Goal: Information Seeking & Learning: Learn about a topic

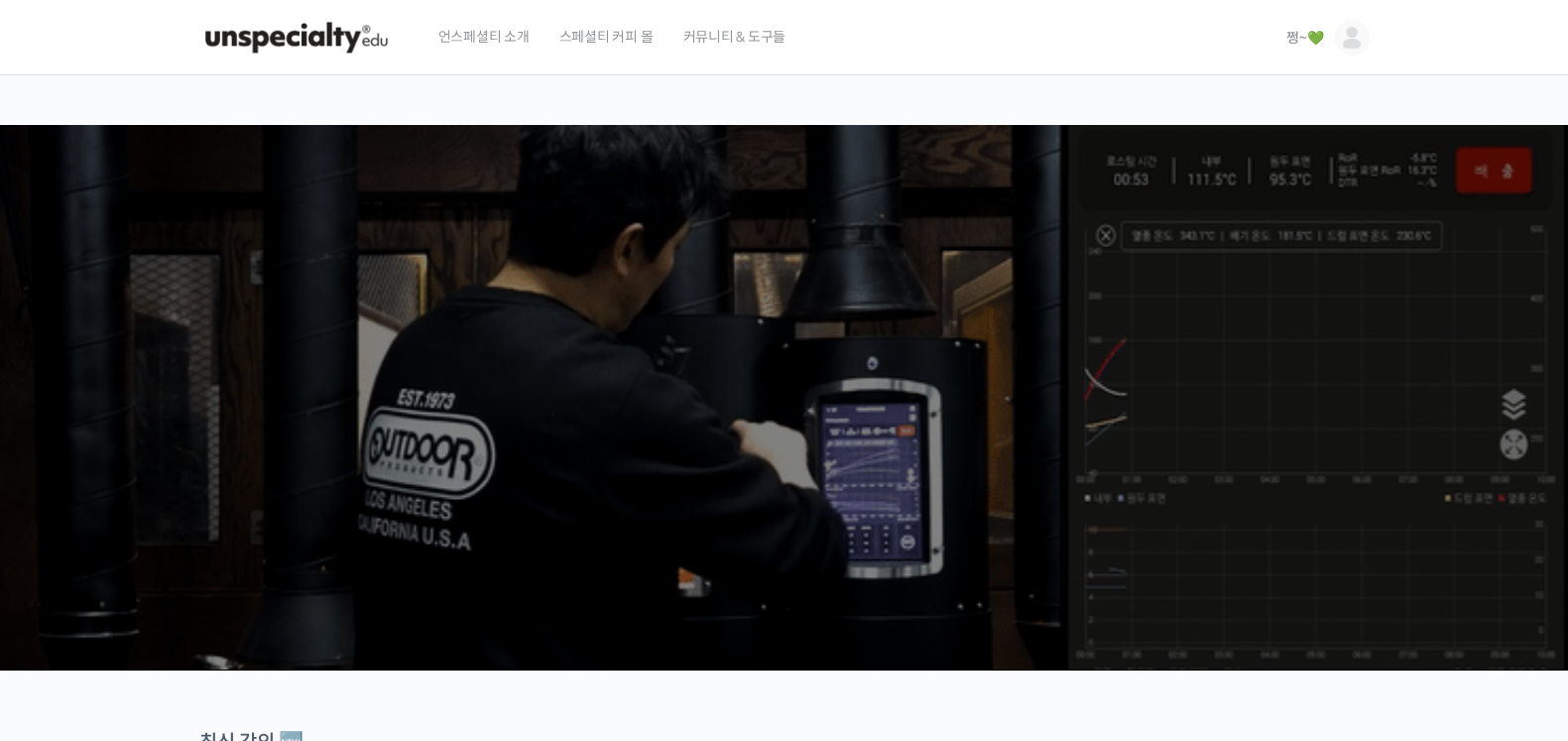
click at [1294, 41] on span "쩡~💚" at bounding box center [1304, 38] width 37 height 18
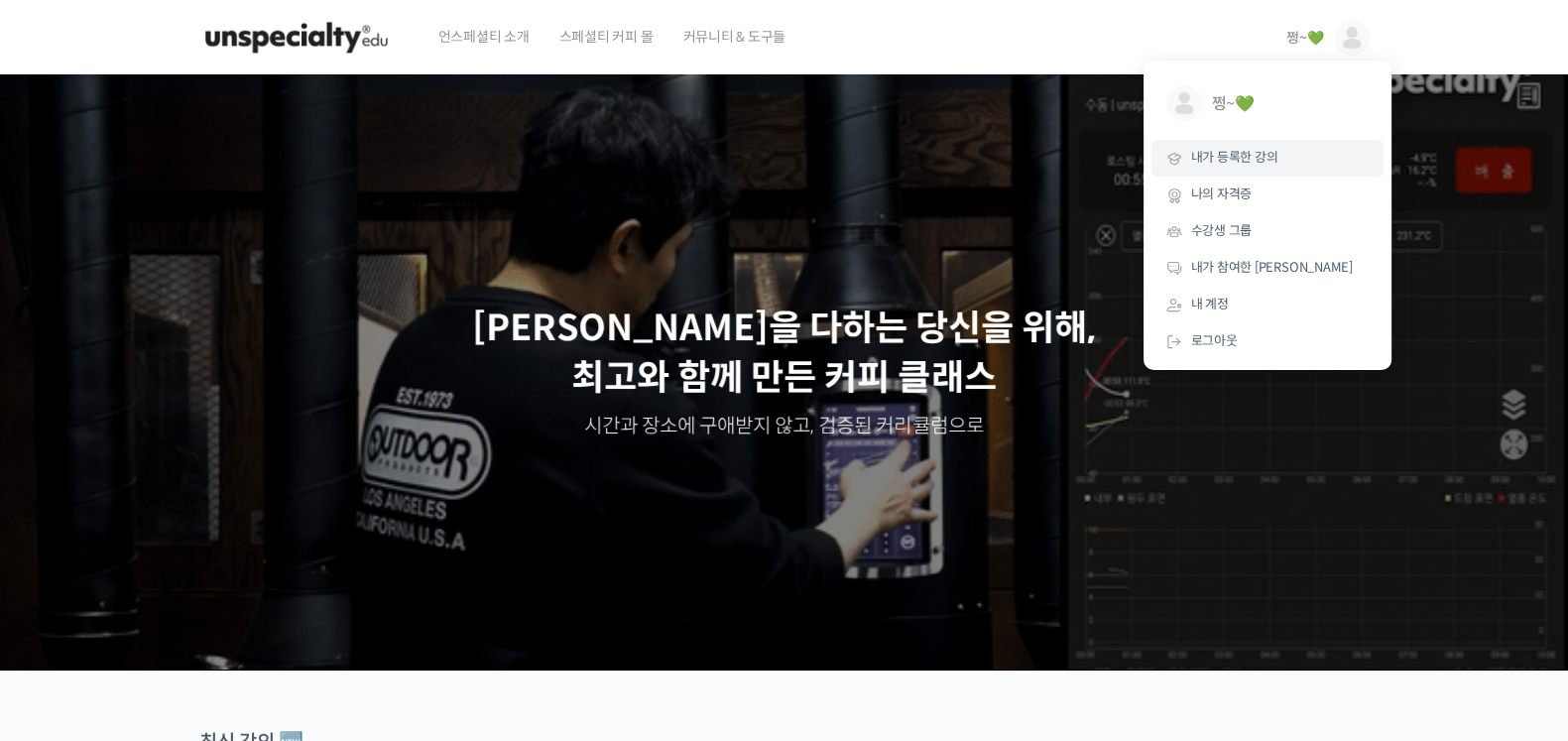
click at [1234, 156] on span "내가 등록한 강의" at bounding box center [1235, 156] width 88 height 17
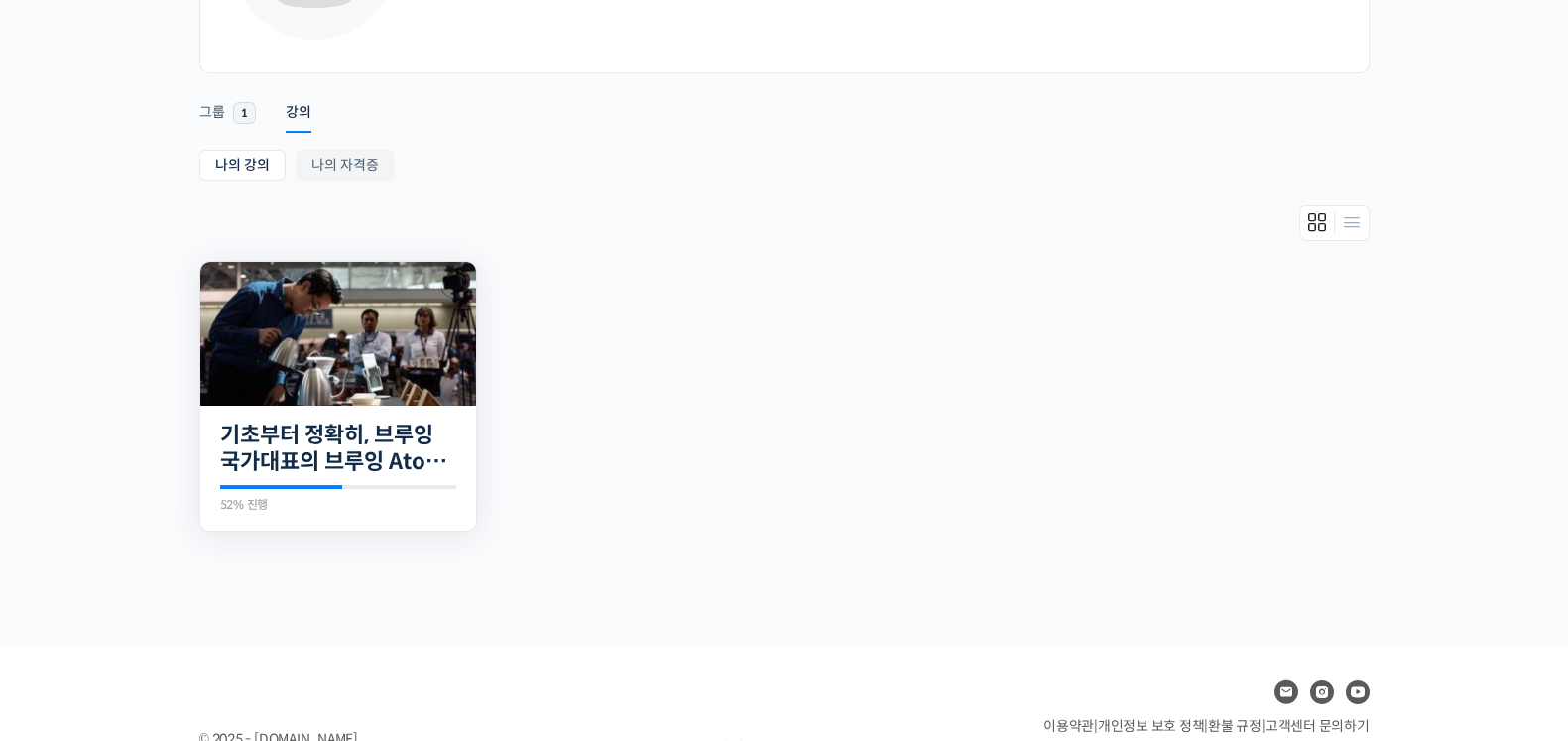
click at [379, 412] on div "23개의 수업 기초부터 정확히, 브루잉 국가대표의 브루잉 AtoZ 클래스 52% 진행 최근 활동: 2025년 09월 18일 12:18 오후 정…" at bounding box center [337, 468] width 276 height 126
click at [358, 458] on link "기초부터 정확히, 브루잉 국가대표의 브루잉 AtoZ 클래스" at bounding box center [337, 448] width 236 height 55
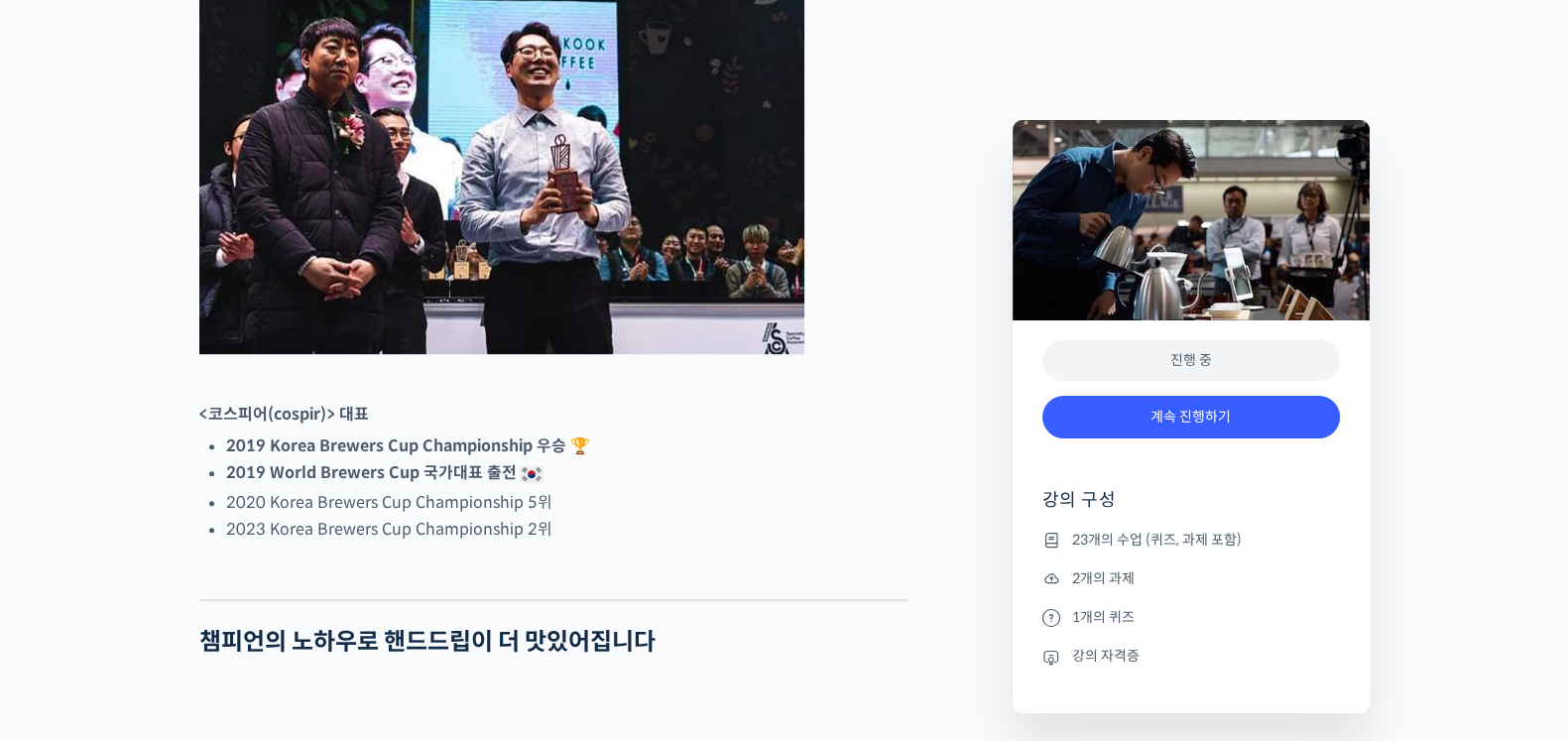
scroll to position [1116, 0]
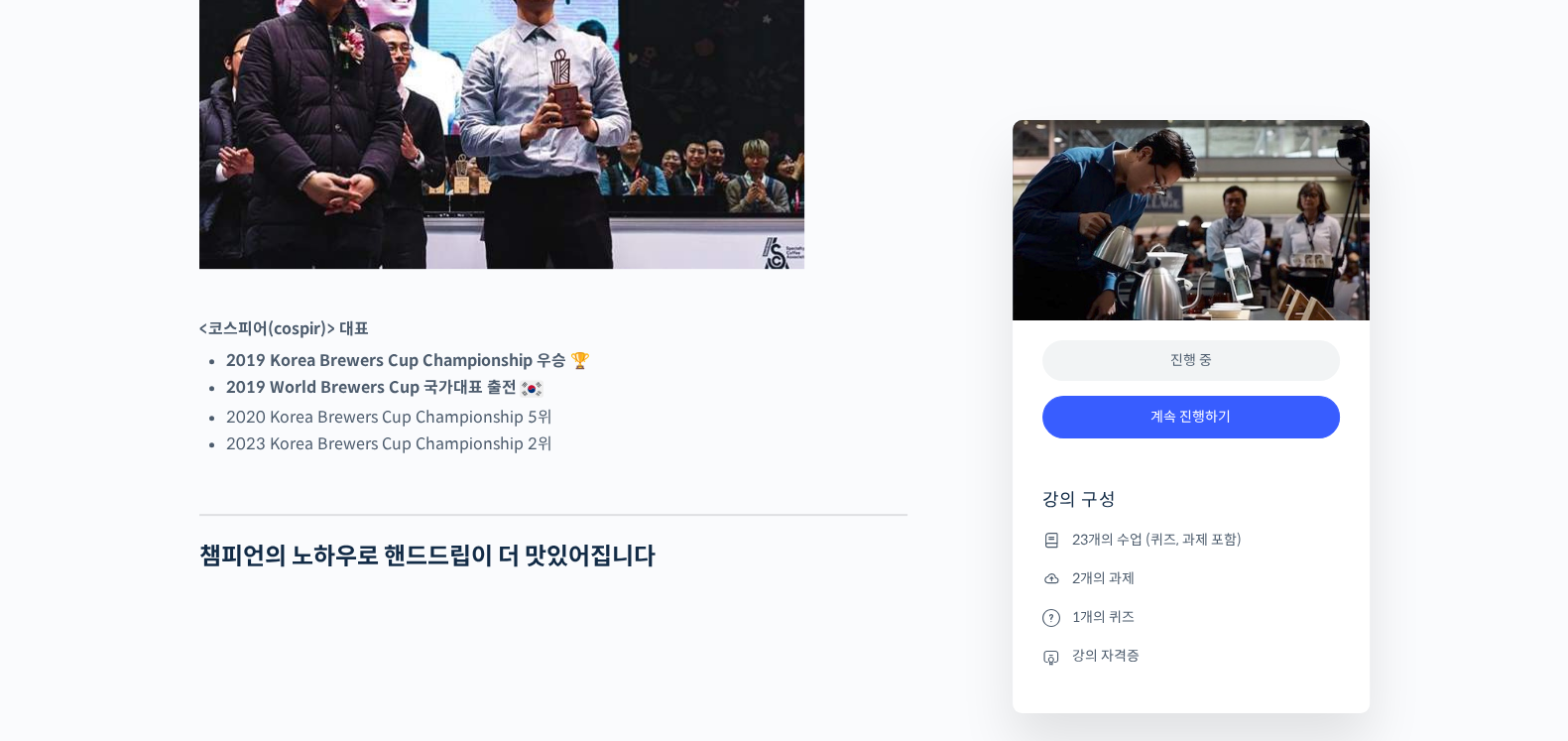
click at [1101, 538] on li "23개의 수업 (퀴즈, 과제 포함)" at bounding box center [1191, 540] width 298 height 24
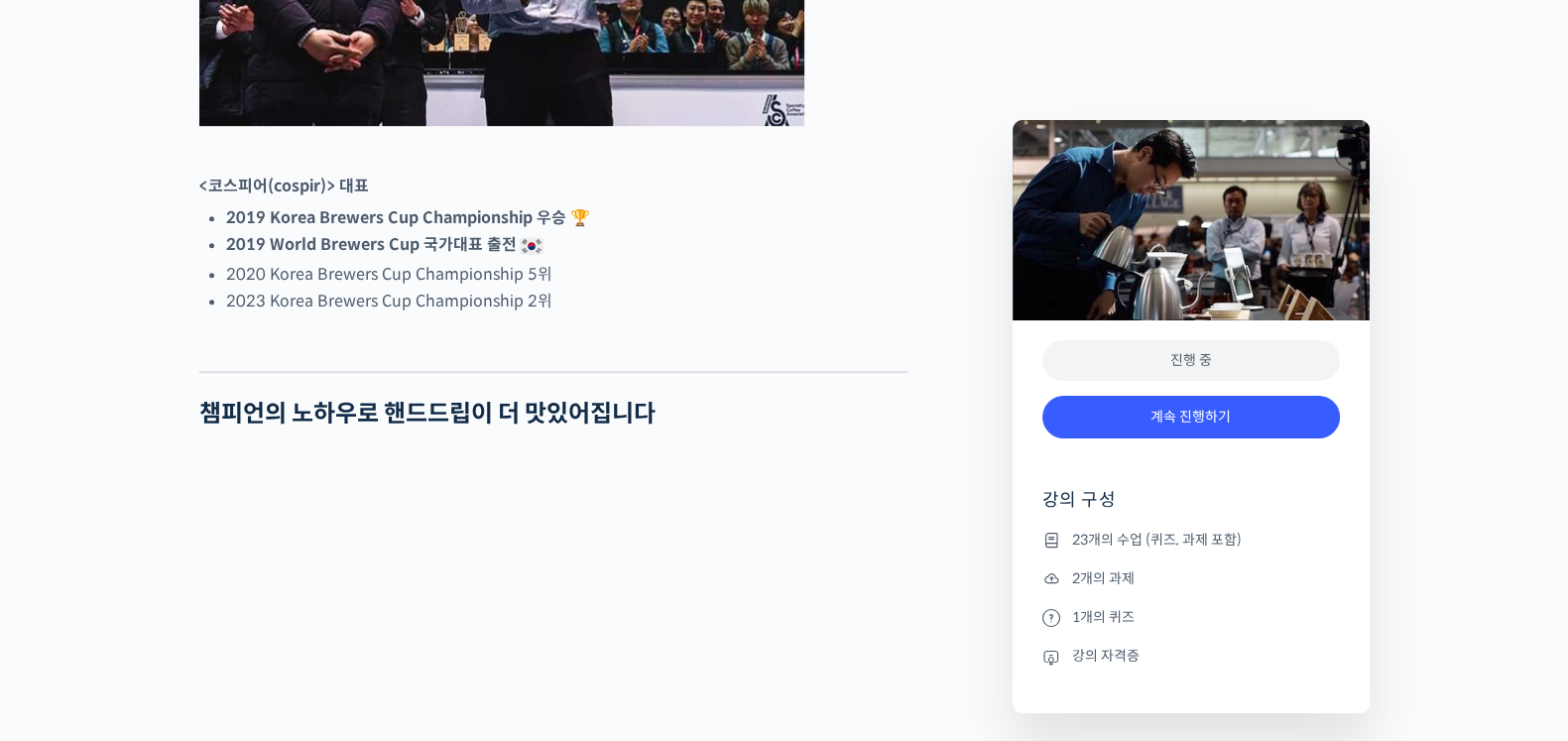
scroll to position [1611, 0]
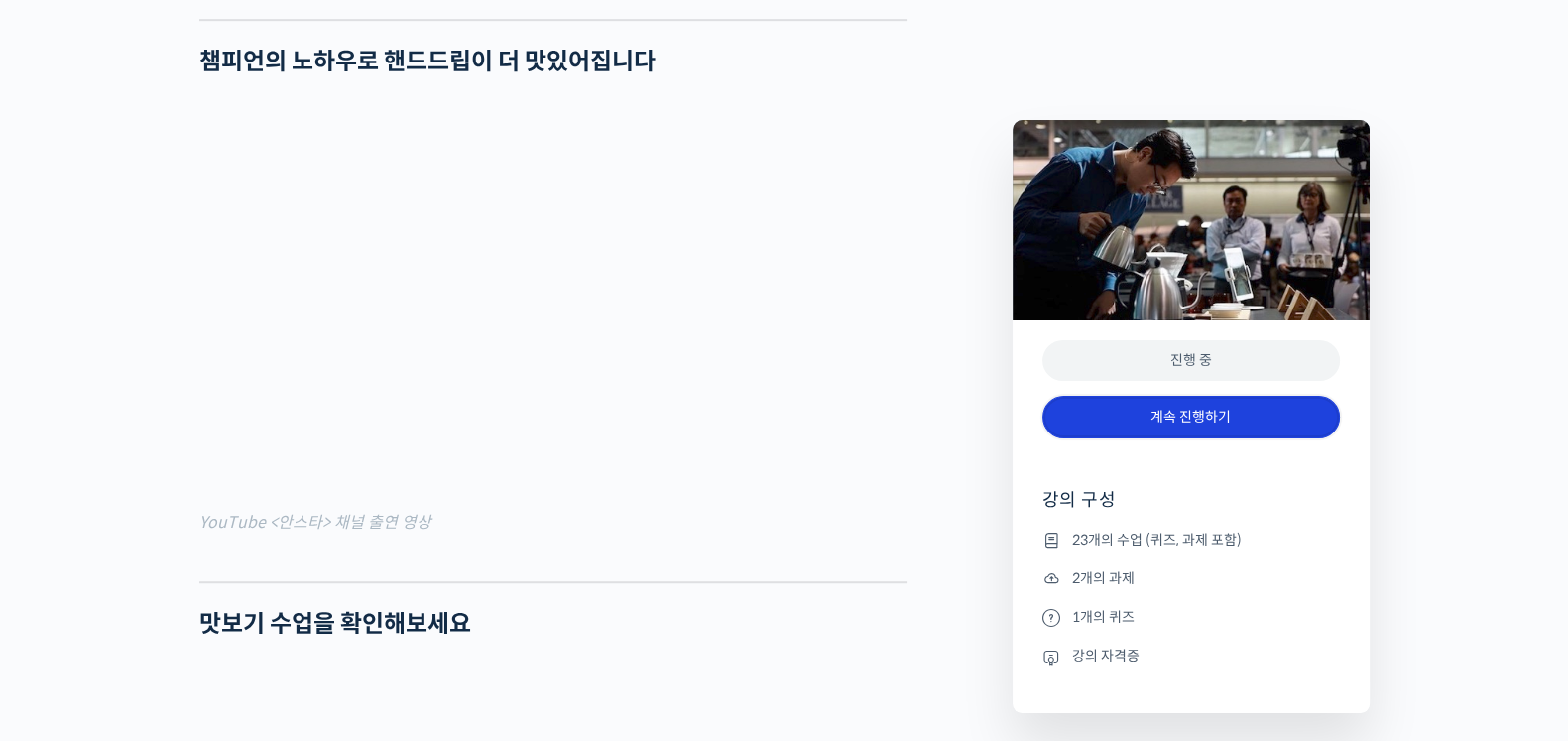
click at [1223, 418] on link "계속 진행하기" at bounding box center [1191, 417] width 298 height 43
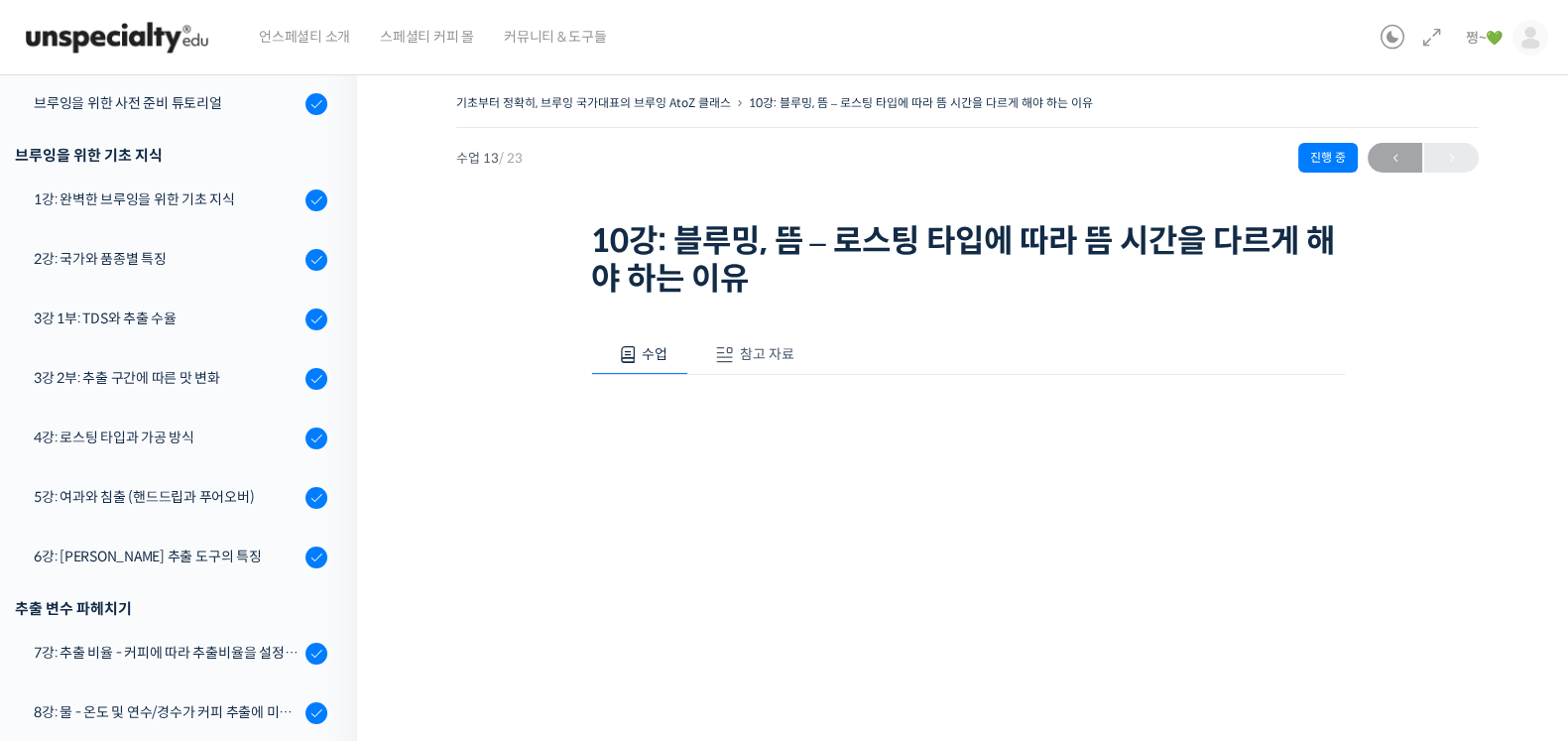
scroll to position [333, 0]
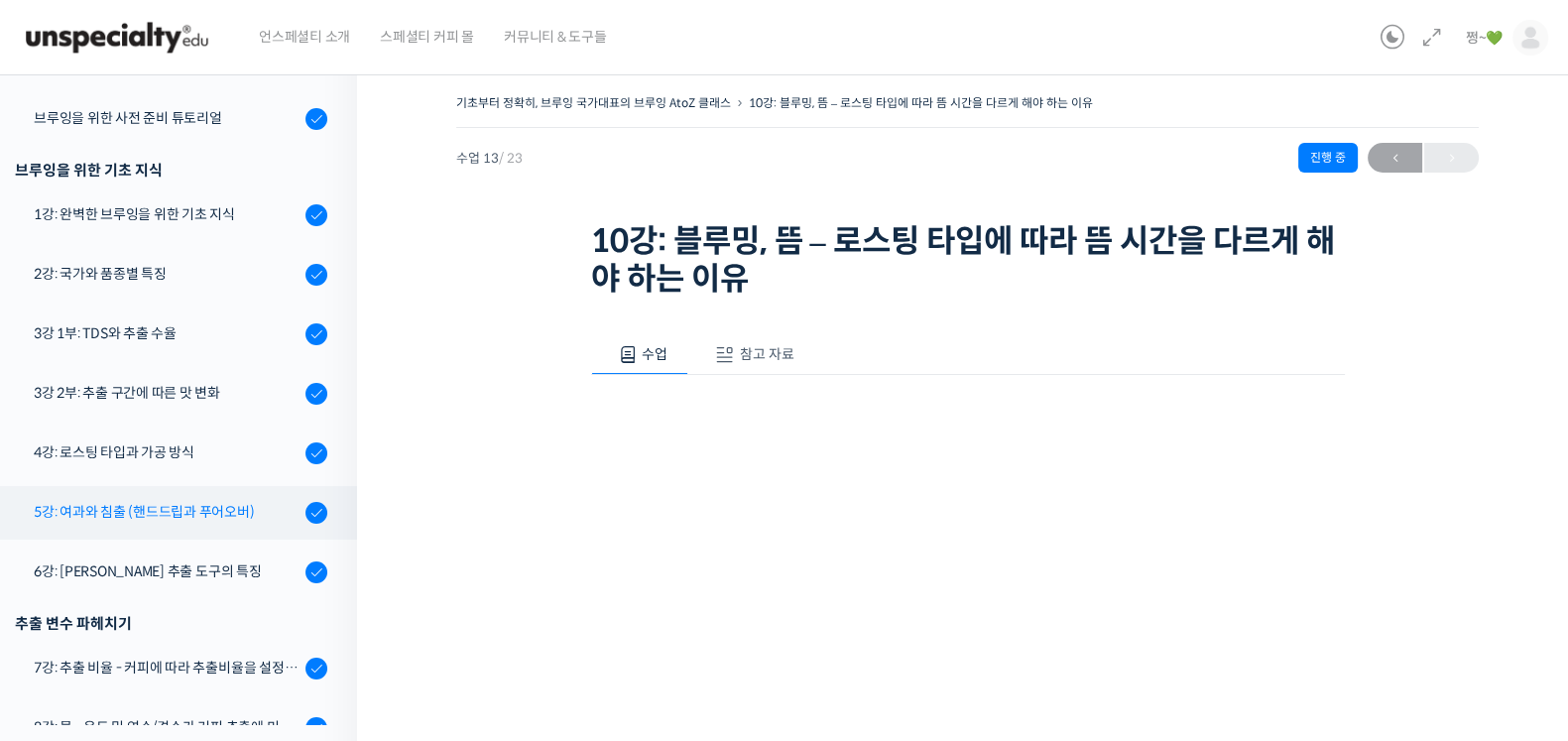
click at [152, 506] on div "5강: 여과와 침출 (핸드드립과 푸어오버)" at bounding box center [166, 512] width 266 height 22
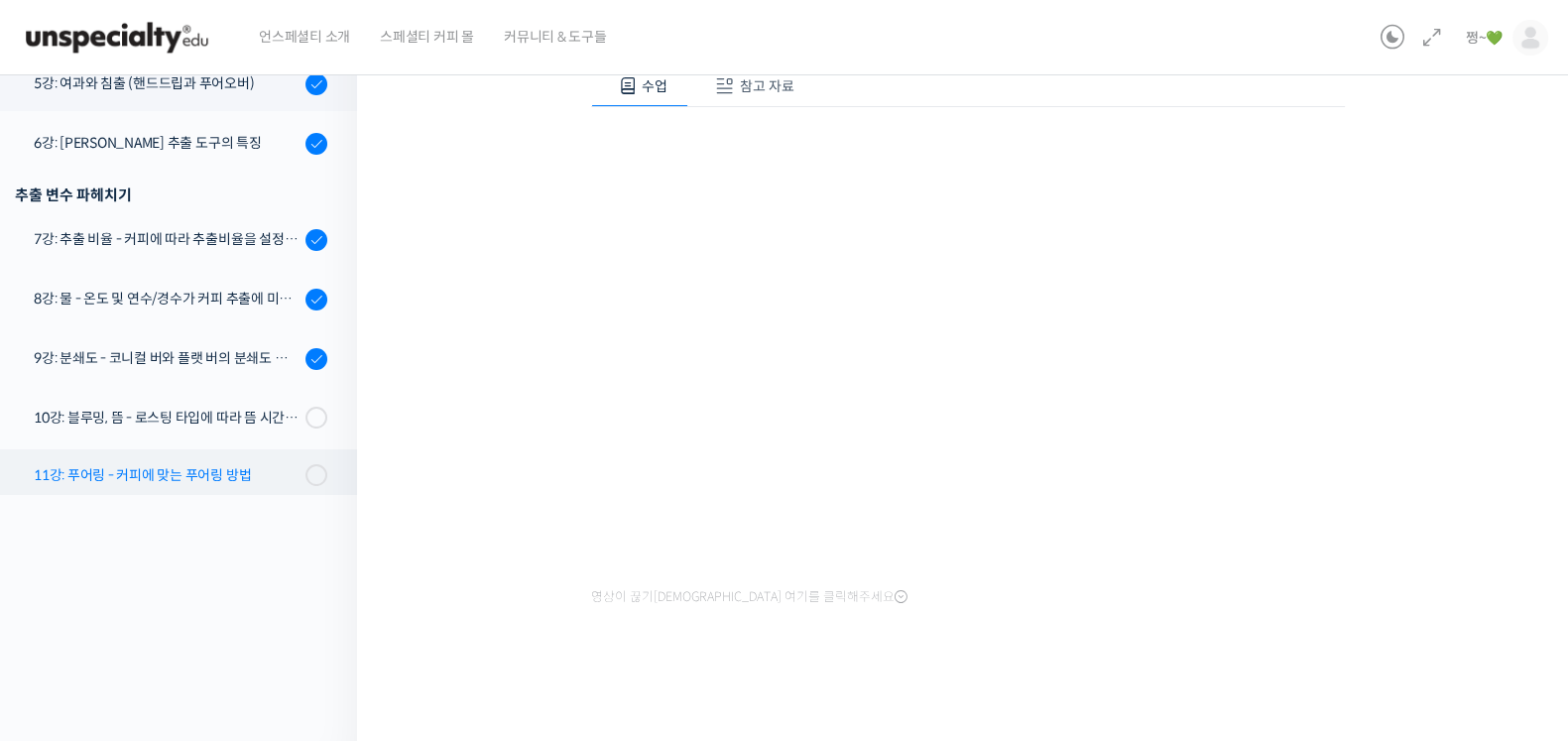
scroll to position [494, 0]
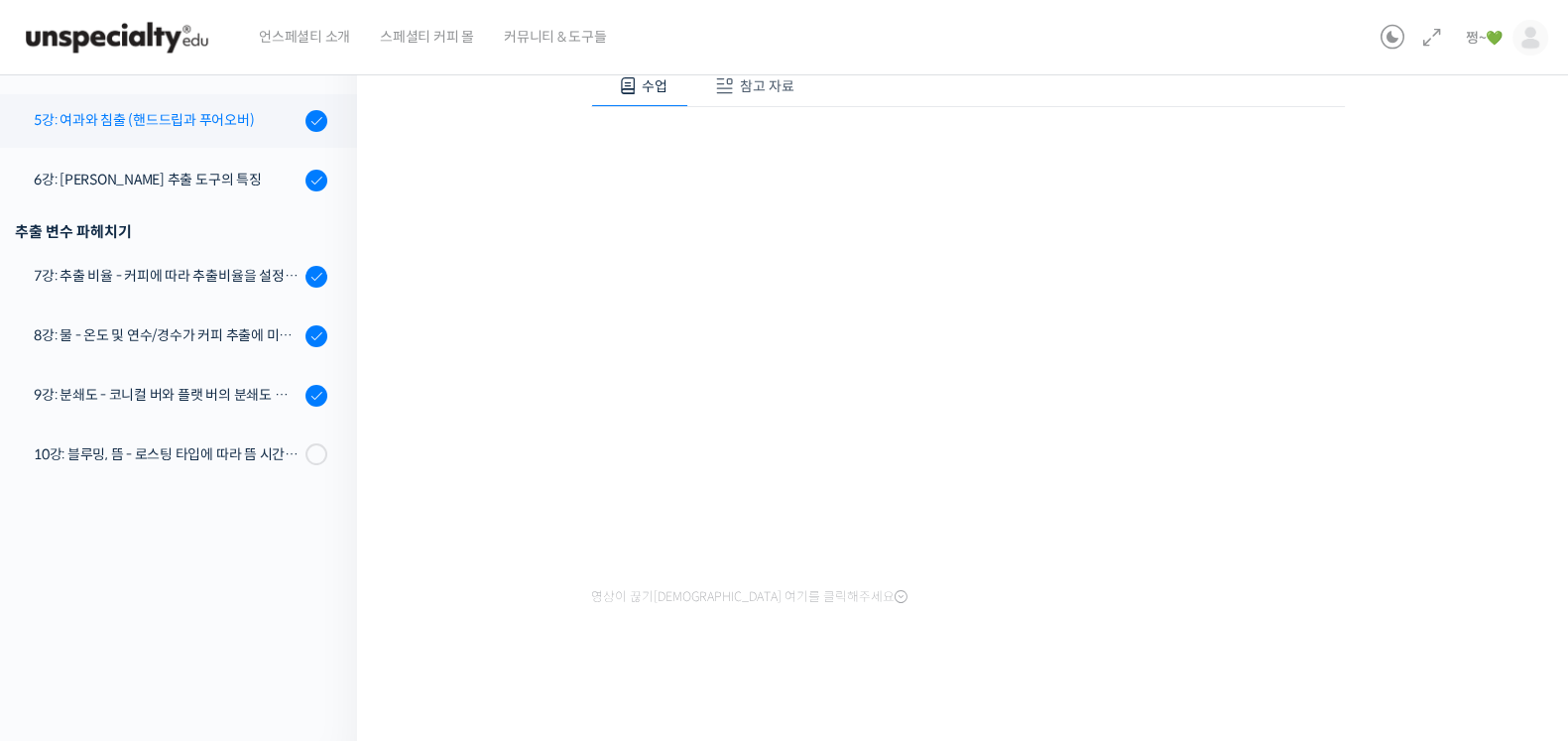
click at [222, 129] on div "5강: 여과와 침출 (핸드드립과 푸어오버)" at bounding box center [166, 121] width 266 height 22
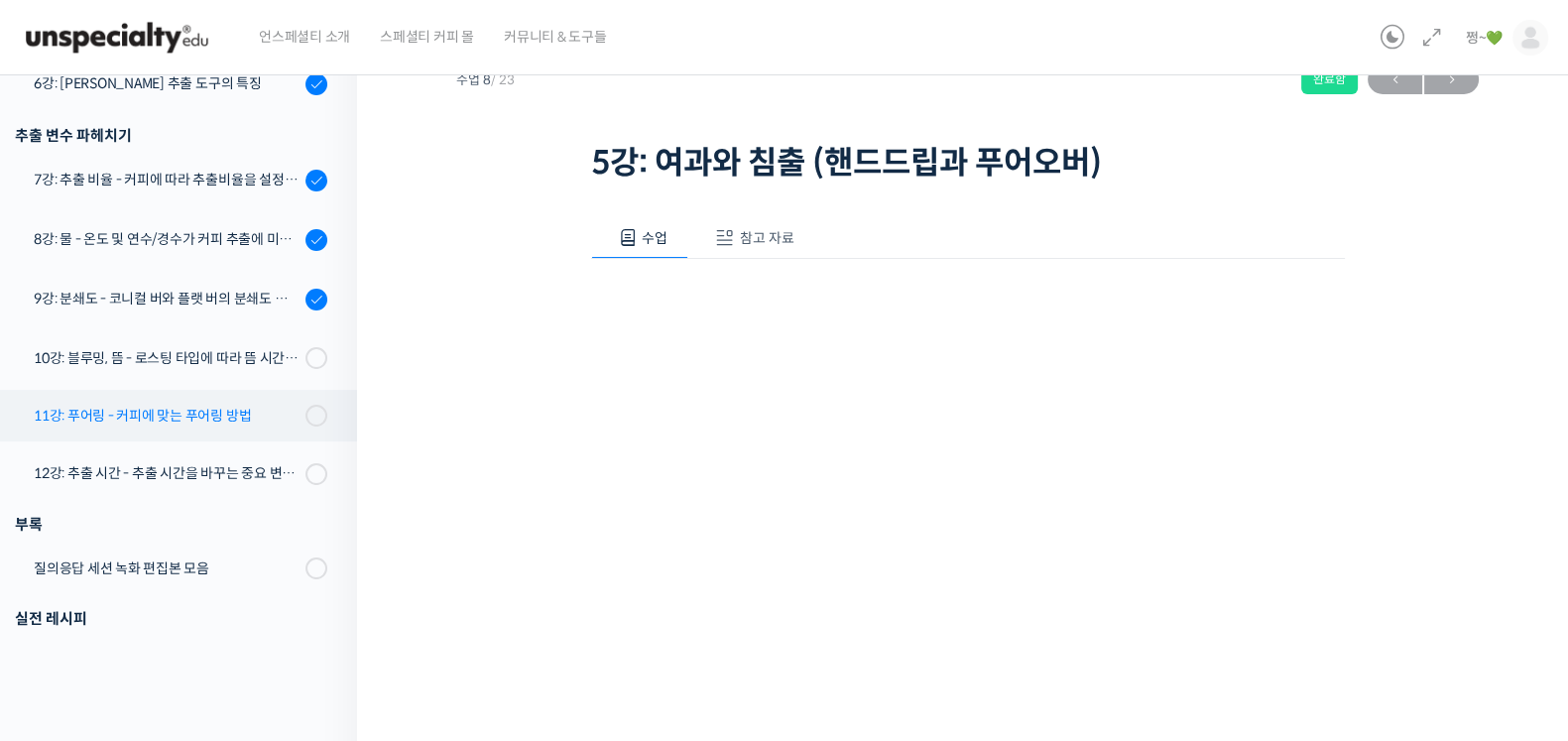
scroll to position [618, 0]
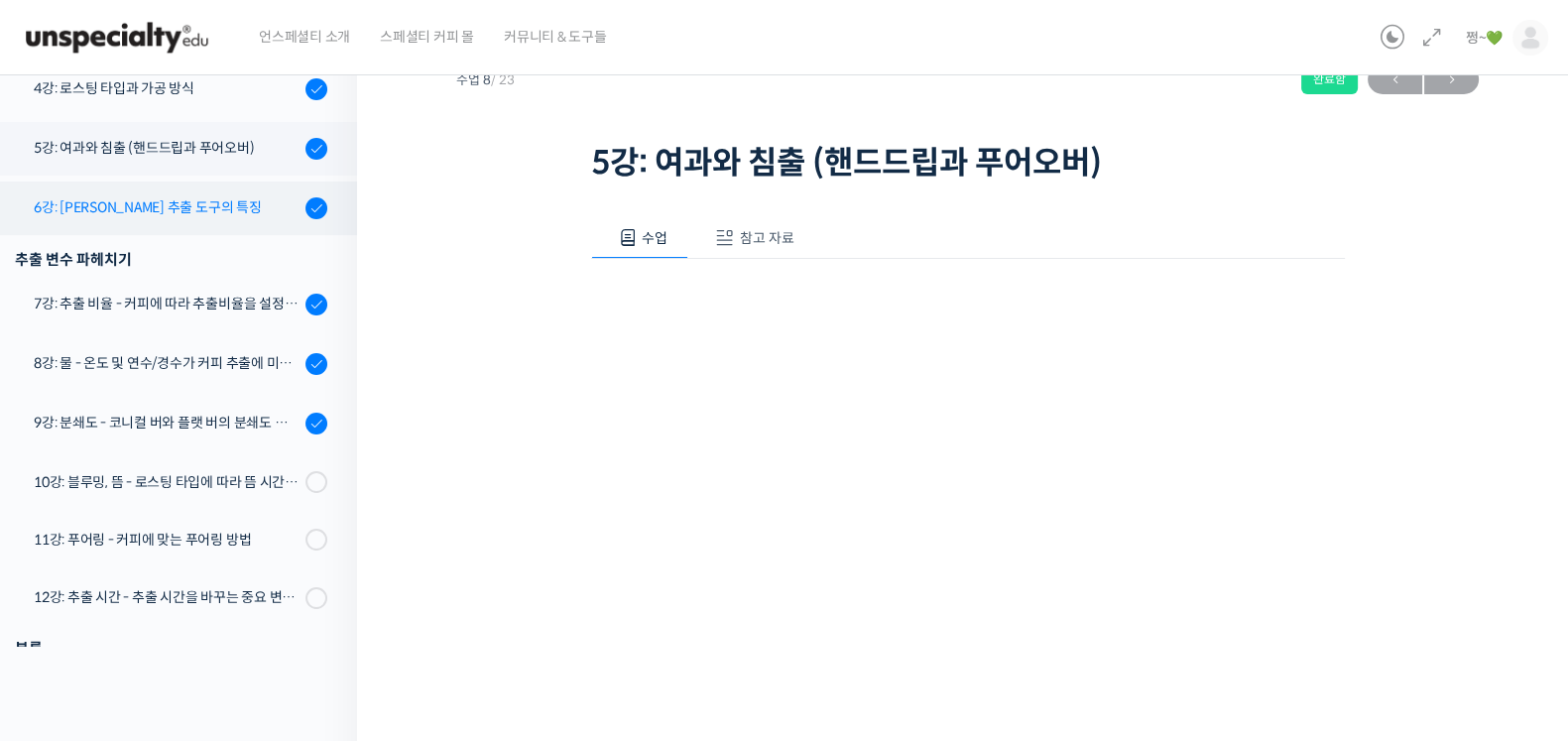
click at [109, 200] on div "6강: [PERSON_NAME] 추출 도구의 특징" at bounding box center [166, 207] width 266 height 22
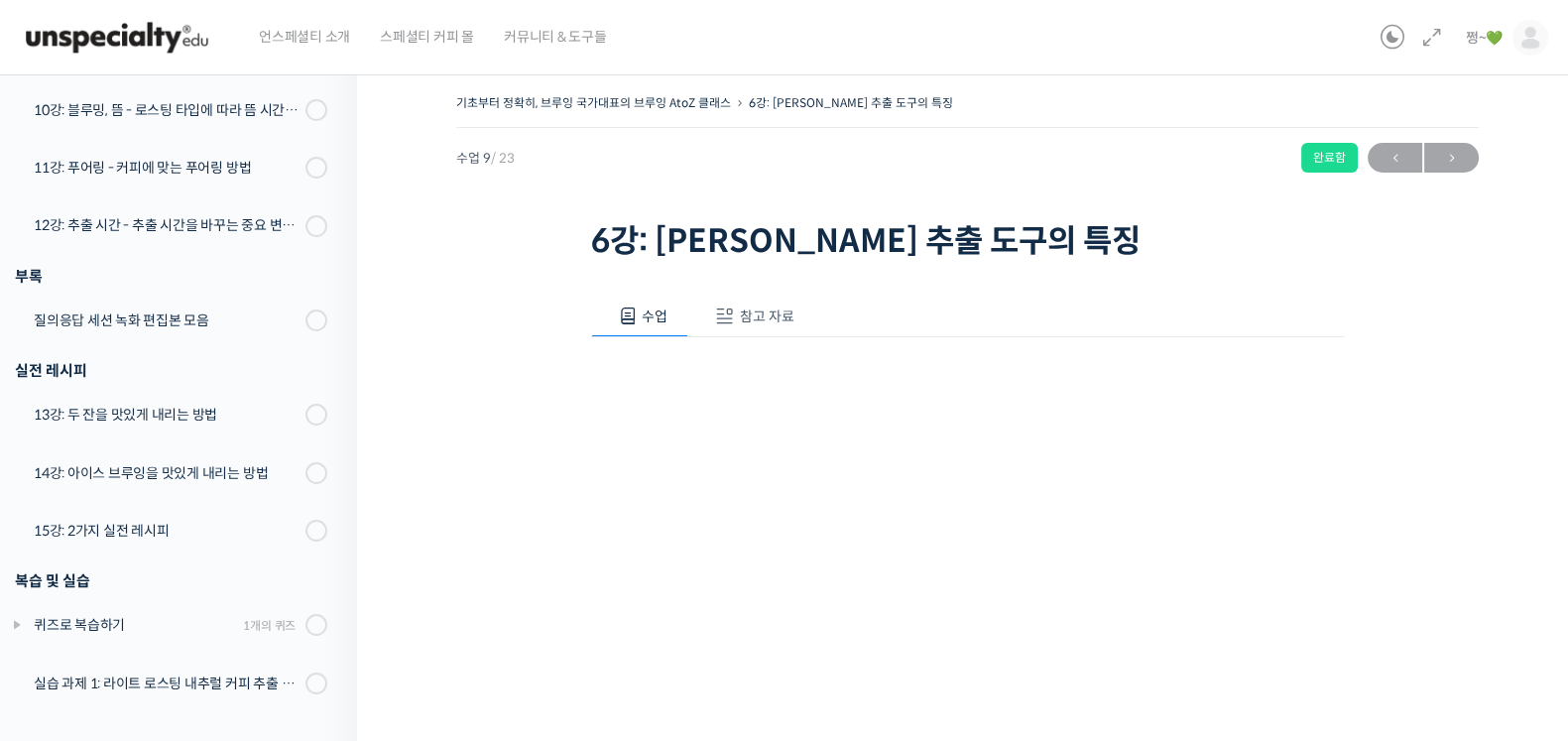
click at [503, 408] on div "기초부터 정확히, 브루잉 국가대표의 브루잉 AtoZ 클래스 6강: 브루잉 추출 도구의 특징 완료함 수업 9 / 23 완료함 ← 이전 다음 → …" at bounding box center [967, 511] width 1022 height 844
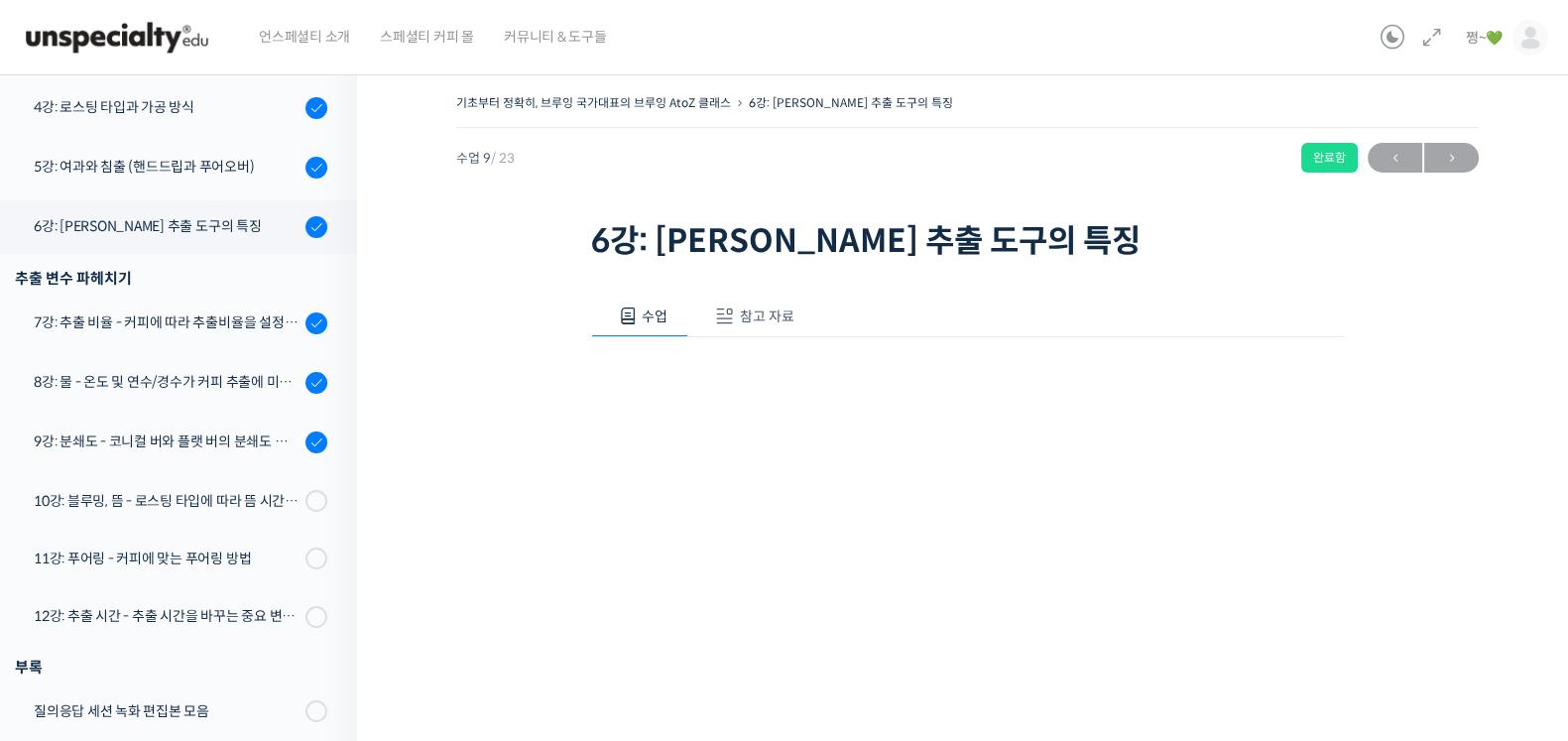
scroll to position [660, 0]
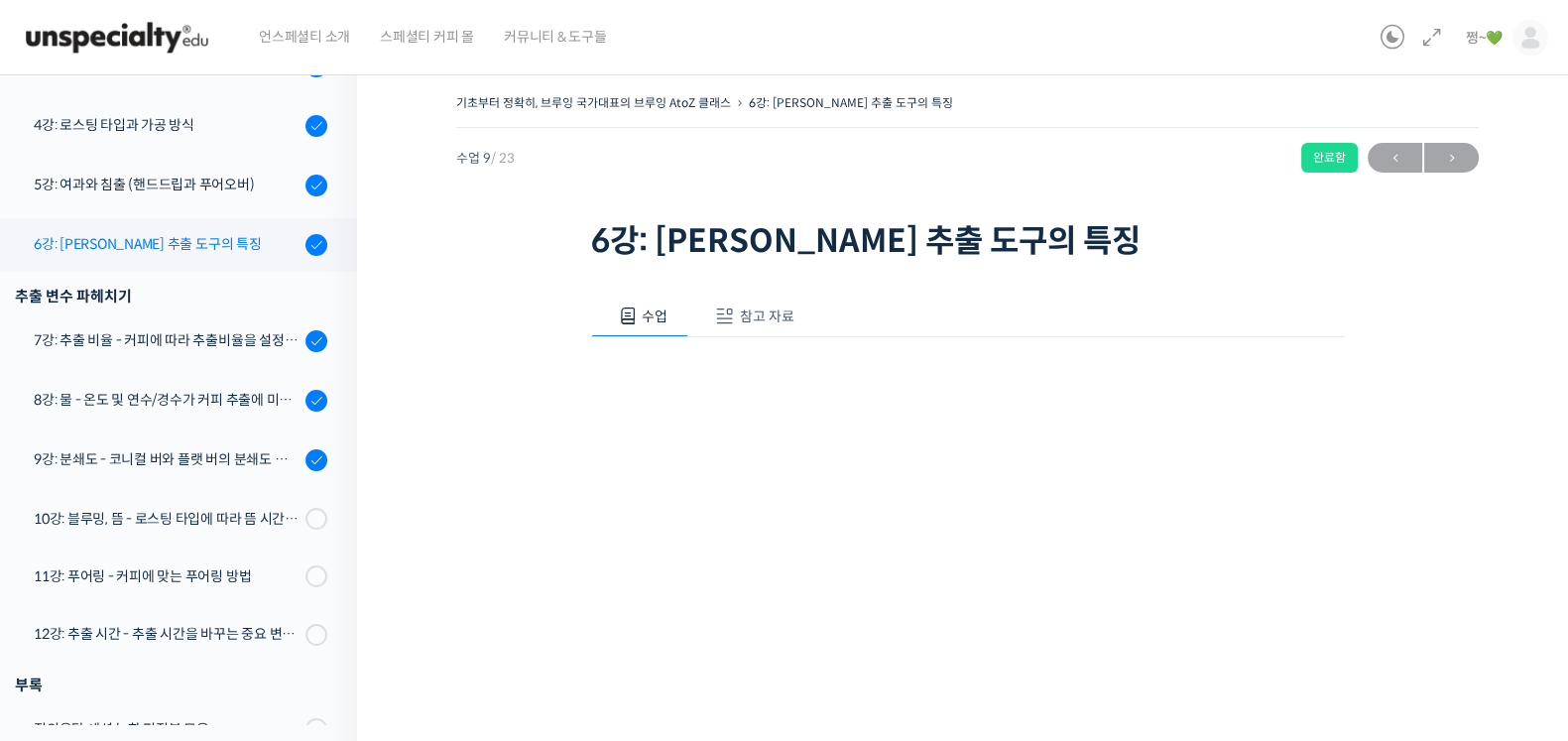
click at [97, 236] on div "6강: [PERSON_NAME] 추출 도구의 특징" at bounding box center [166, 244] width 266 height 22
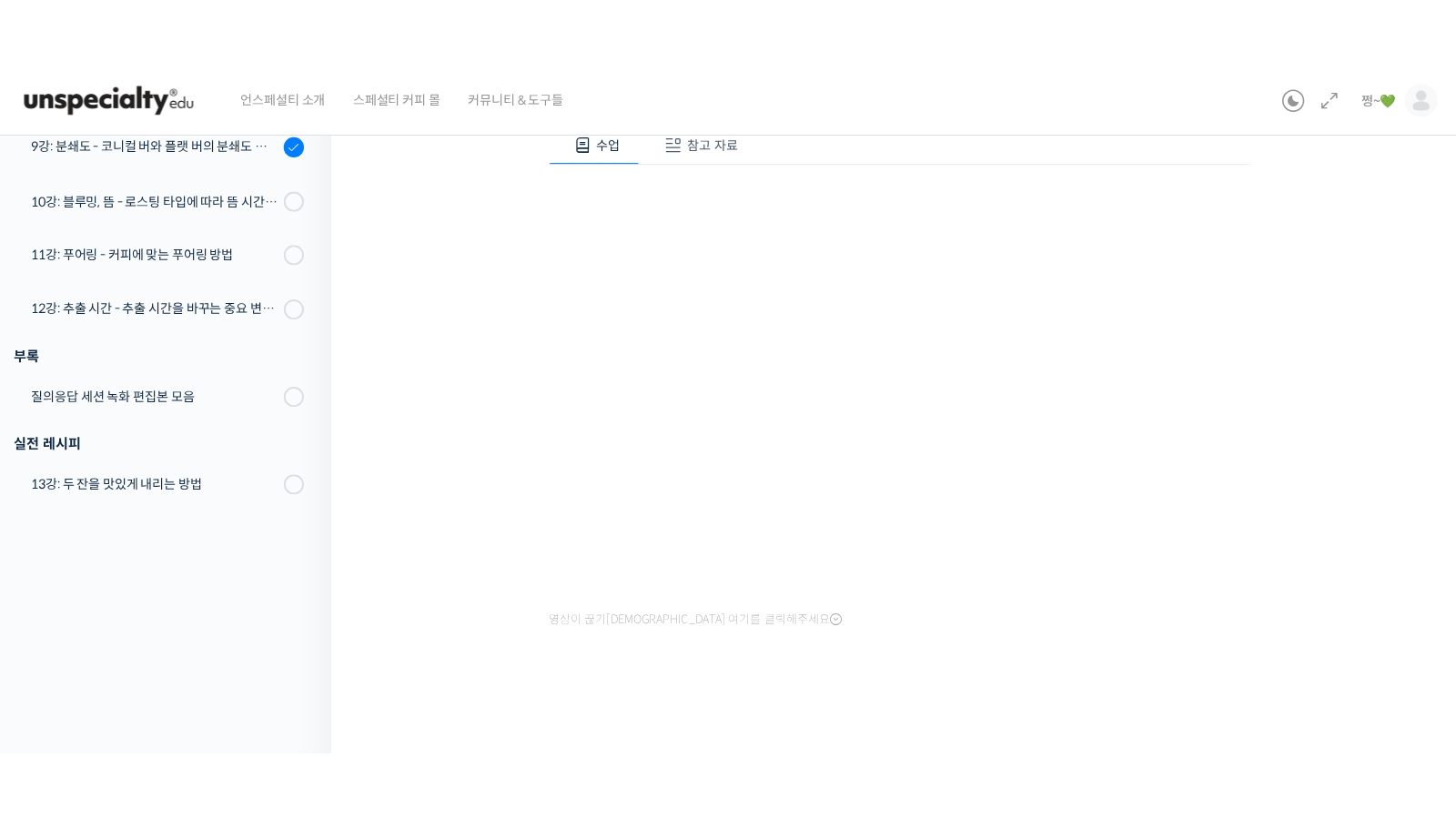
scroll to position [72, 0]
